Goal: Information Seeking & Learning: Learn about a topic

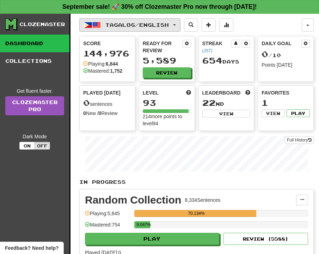
click at [113, 24] on span "Tagalog / English" at bounding box center [137, 25] width 64 height 6
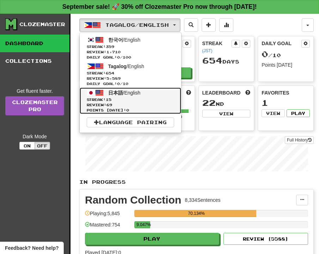
click at [126, 93] on span "日本語 / English" at bounding box center [124, 93] width 32 height 6
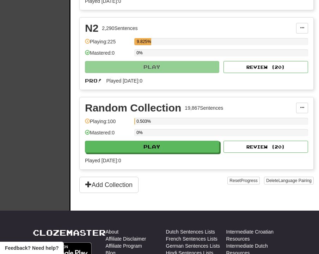
scroll to position [248, 0]
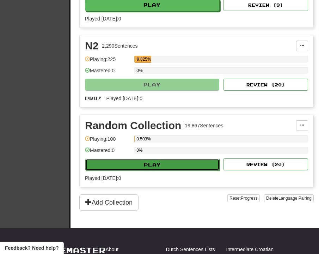
click at [182, 165] on button "Play" at bounding box center [152, 165] width 134 height 12
select select "**"
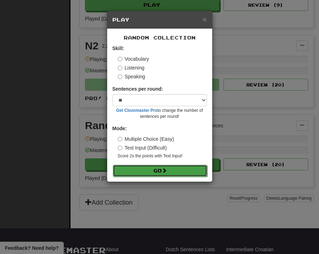
click at [167, 169] on span at bounding box center [164, 170] width 5 height 5
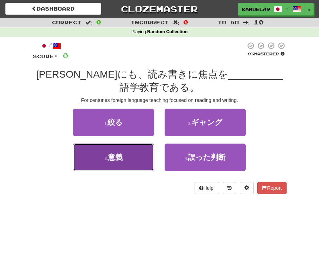
click at [112, 163] on button "3 . 意義" at bounding box center [113, 158] width 81 height 28
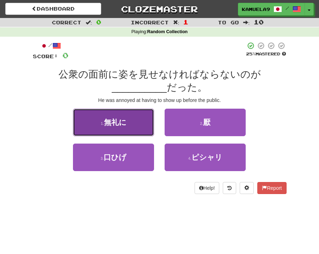
click at [105, 120] on span "無礼に" at bounding box center [115, 122] width 23 height 8
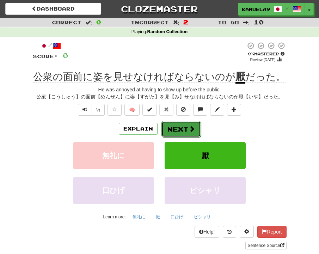
click at [182, 128] on button "Next" at bounding box center [182, 129] width 40 height 16
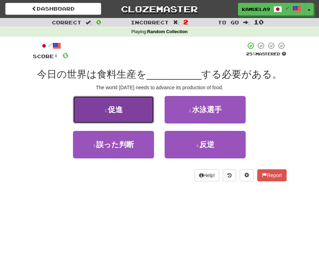
click at [114, 109] on span "促進" at bounding box center [115, 109] width 15 height 8
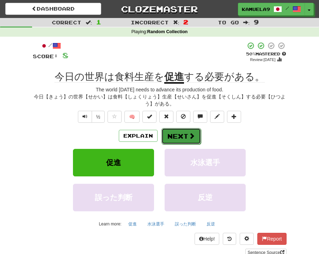
click at [176, 136] on button "Next" at bounding box center [182, 136] width 40 height 16
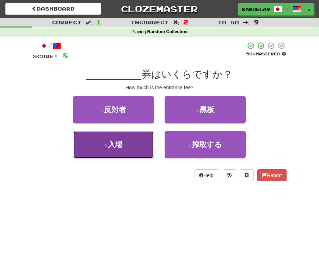
click at [120, 144] on span "入場" at bounding box center [115, 144] width 15 height 8
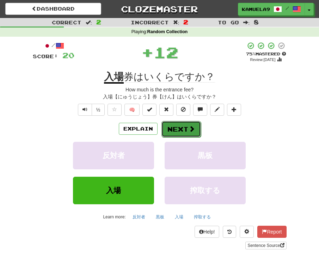
click at [184, 126] on button "Next" at bounding box center [182, 129] width 40 height 16
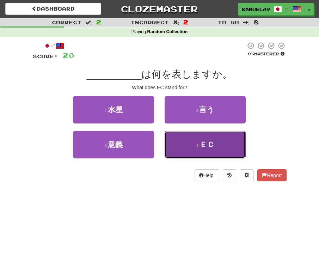
click at [193, 148] on button "4 . ＥＣ" at bounding box center [205, 145] width 81 height 28
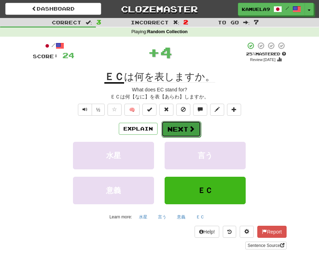
click at [178, 127] on button "Next" at bounding box center [182, 129] width 40 height 16
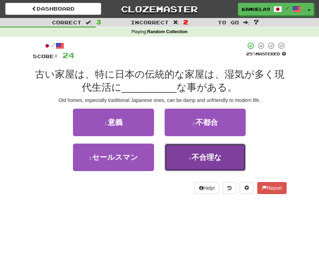
click at [190, 158] on small "4 ." at bounding box center [190, 158] width 3 height 4
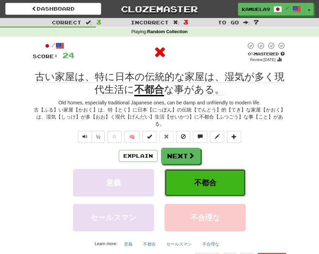
click at [194, 180] on button "不都合" at bounding box center [205, 183] width 81 height 28
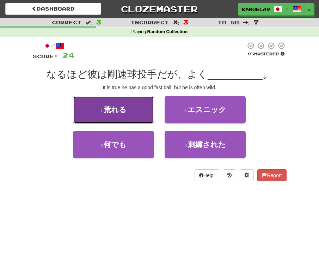
click at [110, 112] on span "荒れる" at bounding box center [115, 109] width 23 height 8
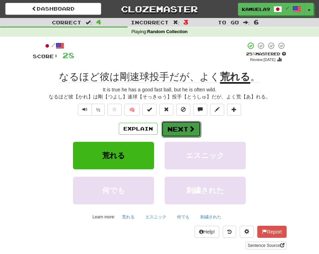
click at [183, 130] on button "Next" at bounding box center [182, 129] width 40 height 16
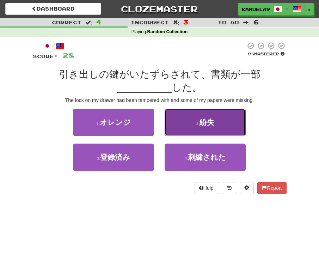
click at [201, 122] on span "紛失" at bounding box center [207, 122] width 15 height 8
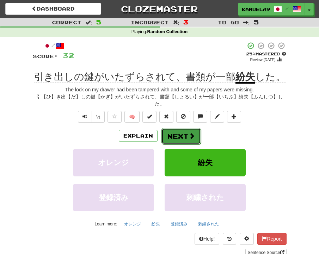
click at [184, 136] on button "Next" at bounding box center [182, 136] width 40 height 16
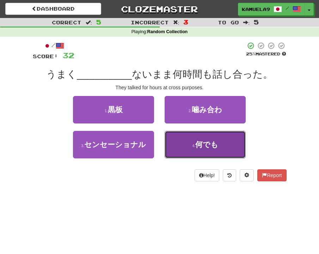
click at [191, 152] on button "4 . 何でも" at bounding box center [205, 145] width 81 height 28
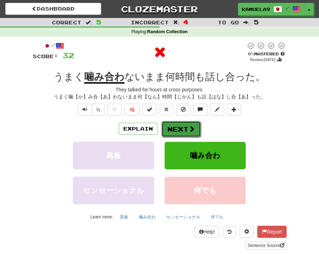
click at [175, 134] on button "Next" at bounding box center [182, 129] width 40 height 16
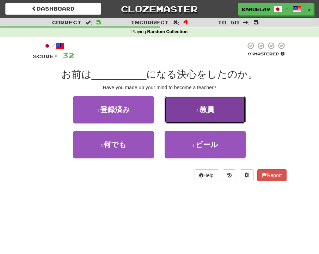
click at [201, 110] on span "教員" at bounding box center [207, 109] width 15 height 8
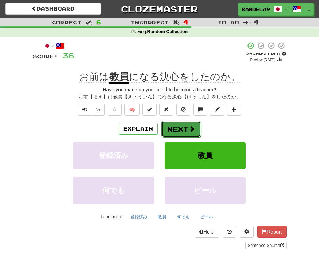
click at [183, 128] on button "Next" at bounding box center [182, 129] width 40 height 16
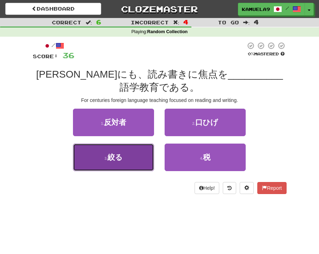
click at [132, 158] on button "3 . 絞る" at bounding box center [113, 158] width 81 height 28
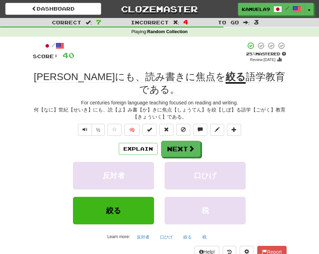
click at [226, 79] on u "絞る" at bounding box center [236, 77] width 20 height 12
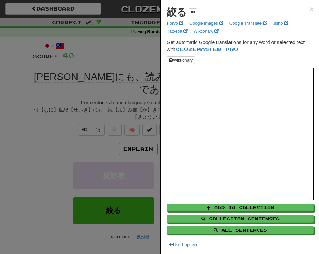
click at [130, 50] on div at bounding box center [159, 127] width 319 height 254
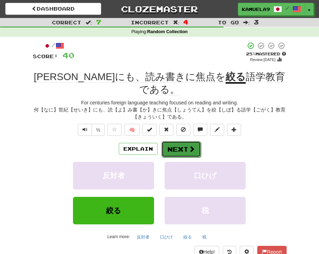
click at [186, 141] on button "Next" at bounding box center [182, 149] width 40 height 16
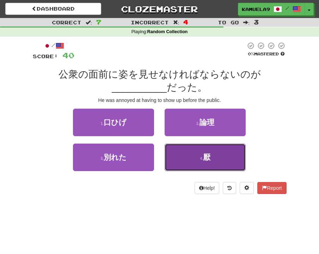
click at [192, 159] on button "4 . 厭" at bounding box center [205, 158] width 81 height 28
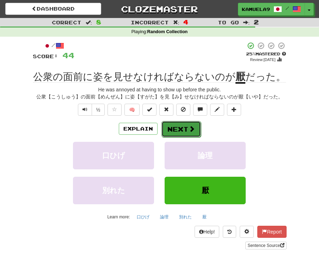
click at [171, 131] on button "Next" at bounding box center [182, 129] width 40 height 16
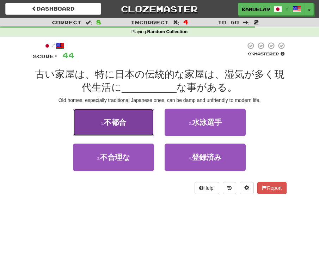
click at [105, 127] on button "1 . 不都合" at bounding box center [113, 123] width 81 height 28
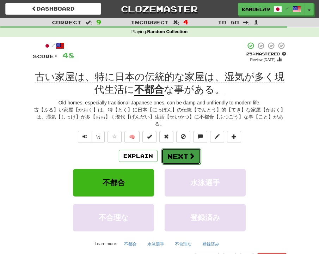
click at [189, 157] on span at bounding box center [192, 156] width 6 height 6
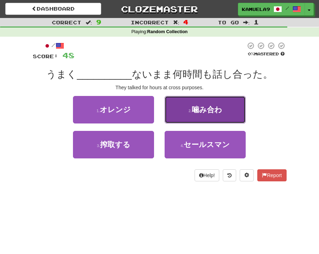
click at [175, 111] on button "2 . 噛み合わ" at bounding box center [205, 110] width 81 height 28
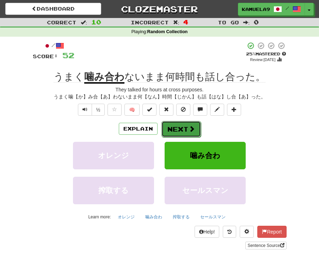
click at [180, 129] on button "Next" at bounding box center [182, 129] width 40 height 16
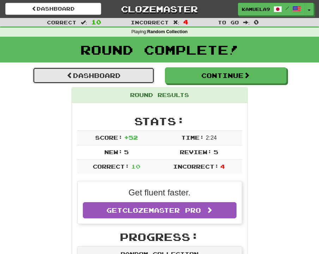
click at [114, 79] on link "Dashboard" at bounding box center [94, 75] width 122 height 16
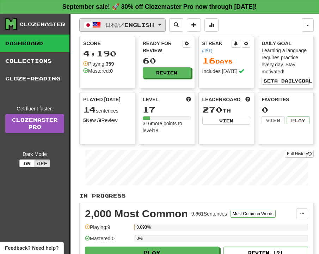
click at [128, 24] on span "日本語 / English" at bounding box center [129, 25] width 49 height 6
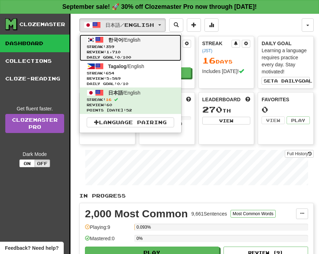
click at [119, 50] on span "Review: 1,710" at bounding box center [131, 51] width 88 height 5
